Goal: Task Accomplishment & Management: Manage account settings

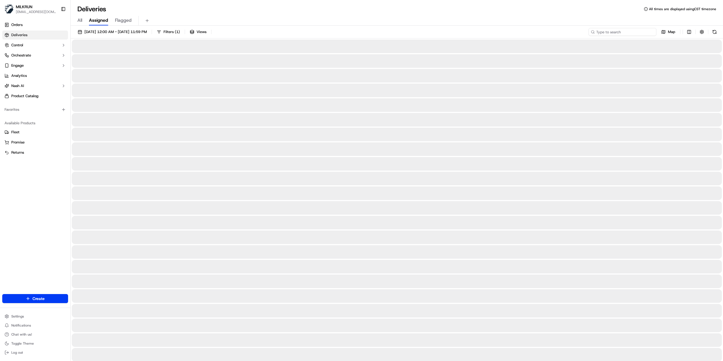
click at [636, 33] on input at bounding box center [622, 32] width 68 height 8
paste input "1c65293f-0bab-4c86-9171-5db2ec5471d9"
type input "1c65293f-0bab-4c86-9171-5db2ec5471d9"
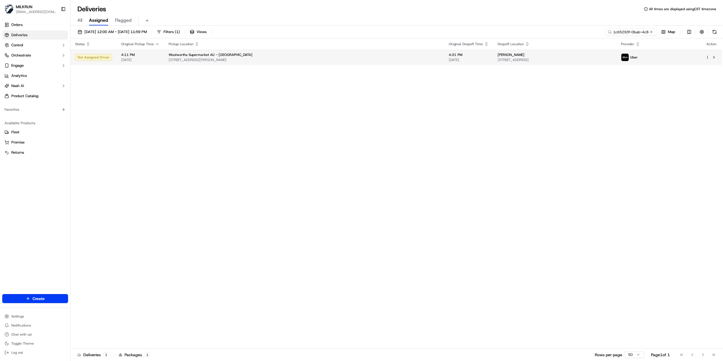
click at [317, 53] on div "Woolworths Supermarket AU - [GEOGRAPHIC_DATA]" at bounding box center [304, 55] width 271 height 5
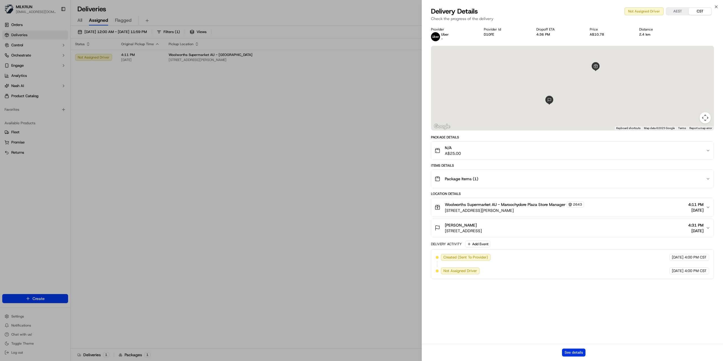
click at [575, 356] on button "See details" at bounding box center [573, 352] width 23 height 8
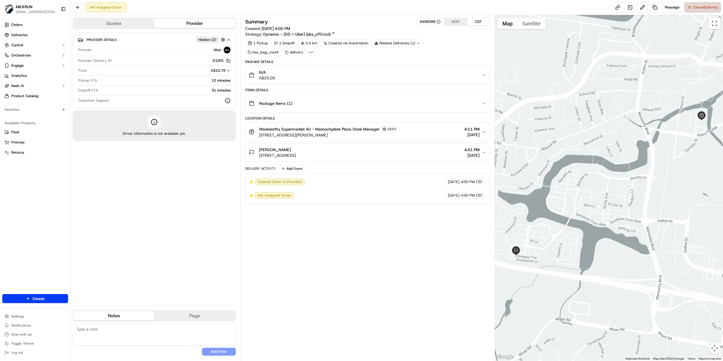
click at [697, 8] on span "Cancel Delivery" at bounding box center [705, 7] width 25 height 5
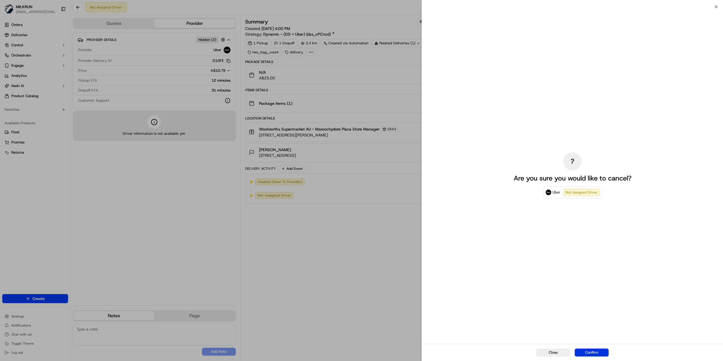
click at [587, 351] on button "Confirm" at bounding box center [591, 352] width 34 height 8
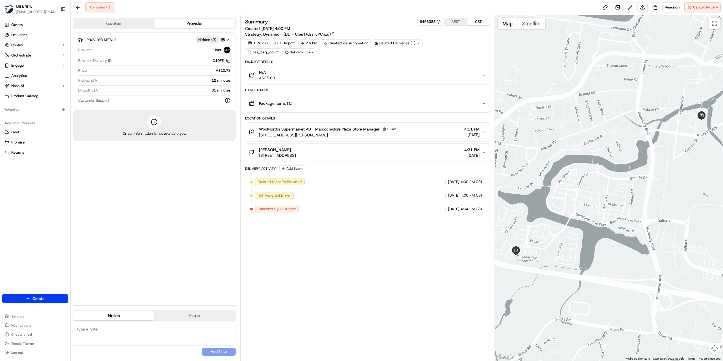
drag, startPoint x: 305, startPoint y: 152, endPoint x: 248, endPoint y: 143, distance: 58.0
click at [259, 152] on div "[PERSON_NAME]" at bounding box center [277, 150] width 37 height 6
copy span "[PERSON_NAME]"
click at [331, 127] on div "Woolworths Supermarket AU - [GEOGRAPHIC_DATA] Store Manager 2643" at bounding box center [328, 129] width 139 height 6
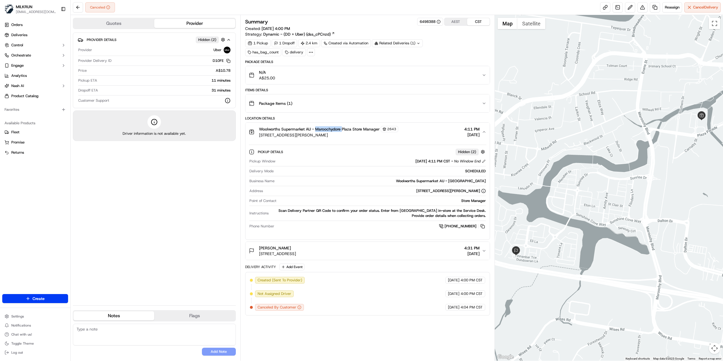
click at [331, 127] on div "Woolworths Supermarket AU - [GEOGRAPHIC_DATA] Store Manager 2643" at bounding box center [328, 129] width 139 height 6
copy span "Maroochydore"
